Goal: Use online tool/utility: Use online tool/utility

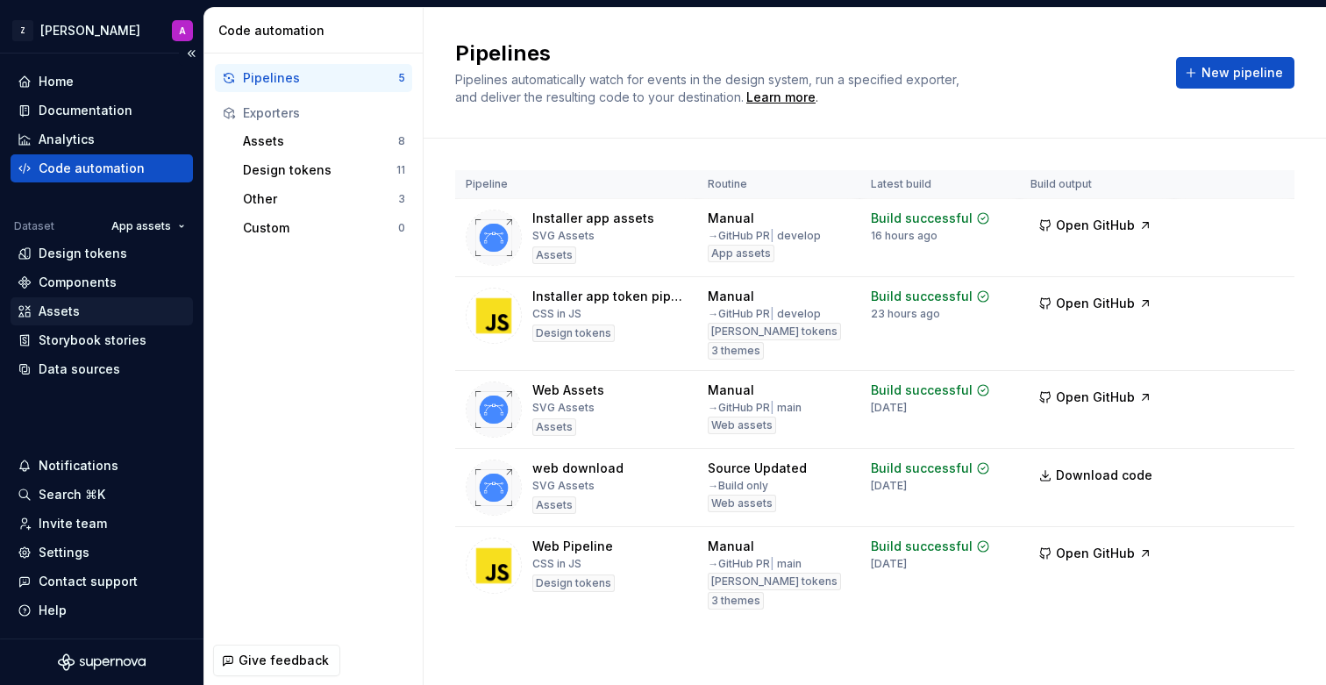
click at [83, 309] on div "Assets" at bounding box center [102, 311] width 168 height 18
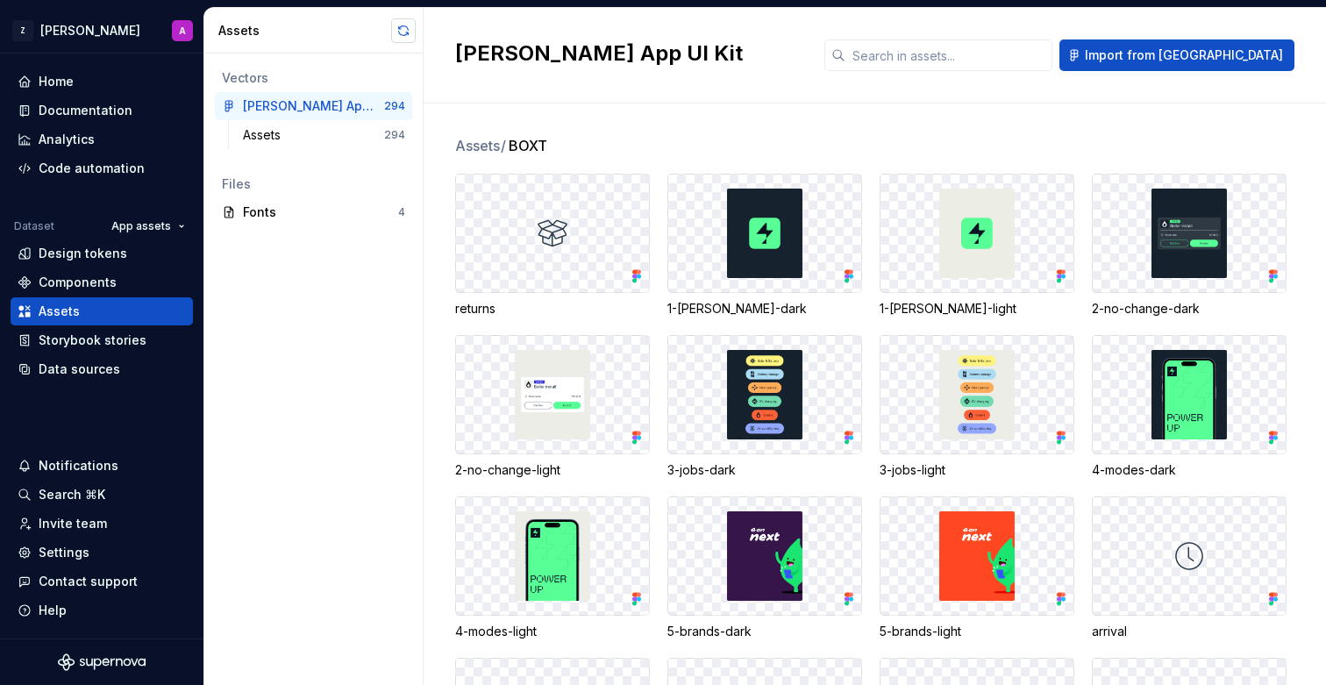
click at [400, 31] on button "button" at bounding box center [403, 30] width 25 height 25
click at [113, 167] on div "Code automation" at bounding box center [92, 169] width 106 height 18
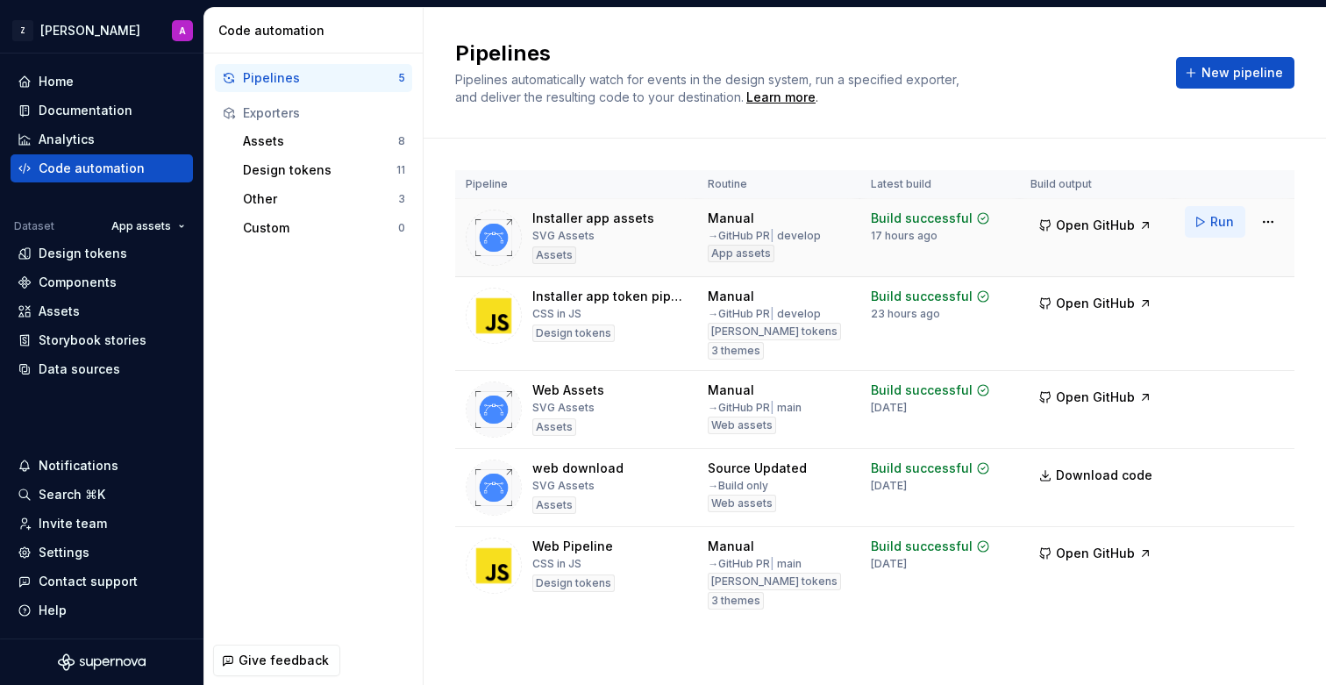
click at [1211, 222] on span "Run" at bounding box center [1222, 222] width 24 height 18
click at [81, 320] on div "Assets" at bounding box center [102, 311] width 182 height 28
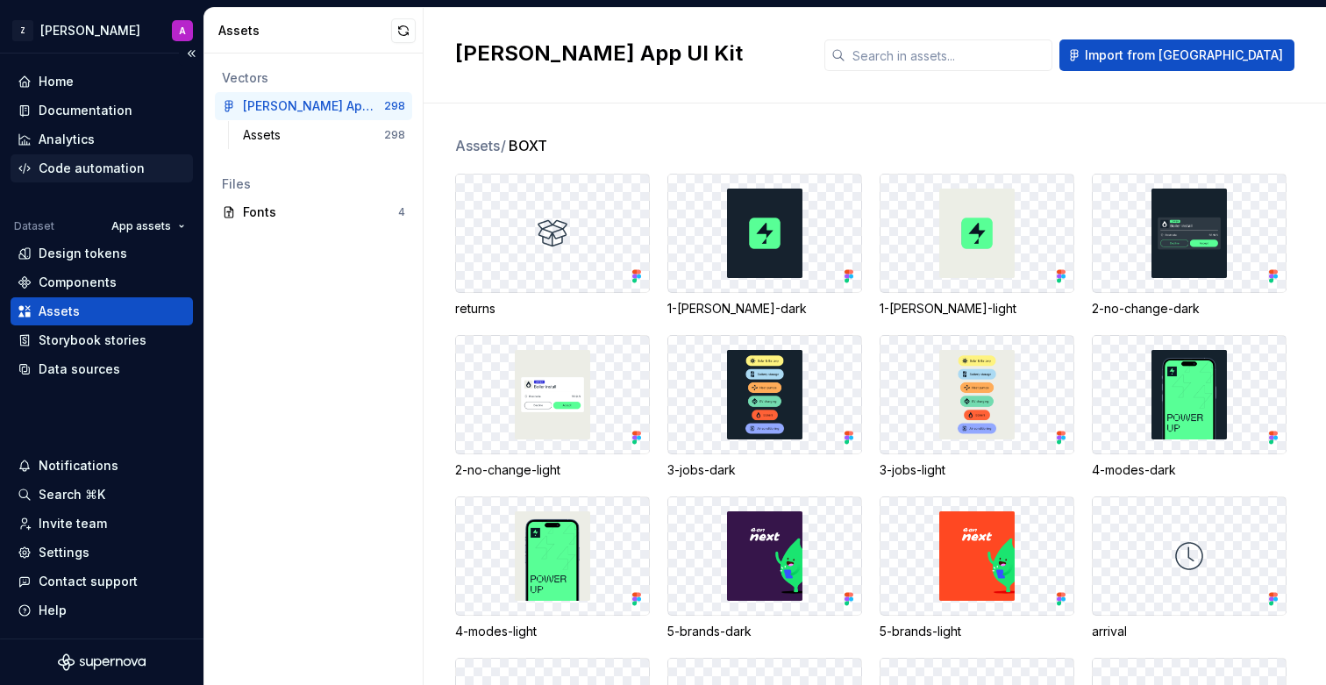
click at [132, 173] on div "Code automation" at bounding box center [92, 169] width 106 height 18
